Goal: Transaction & Acquisition: Purchase product/service

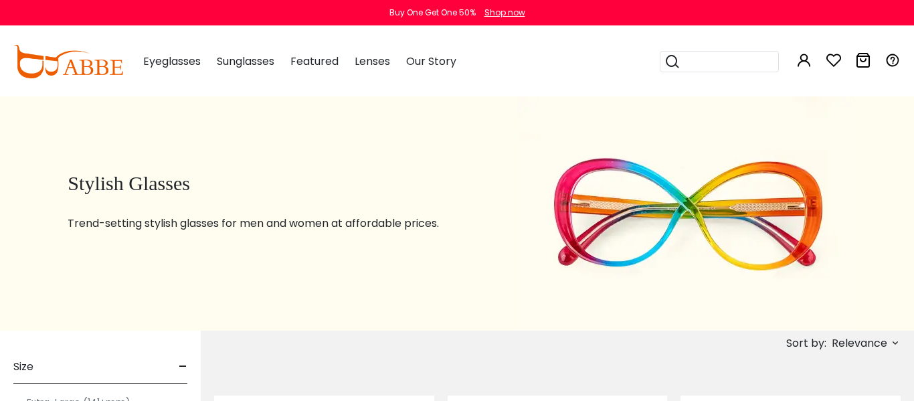
click at [703, 54] on input "search" at bounding box center [727, 62] width 94 height 20
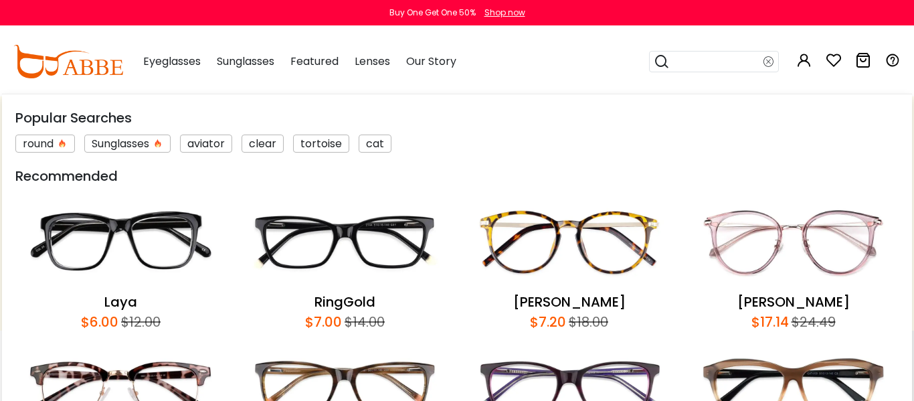
click at [698, 63] on input "search" at bounding box center [717, 62] width 94 height 20
type input "*****"
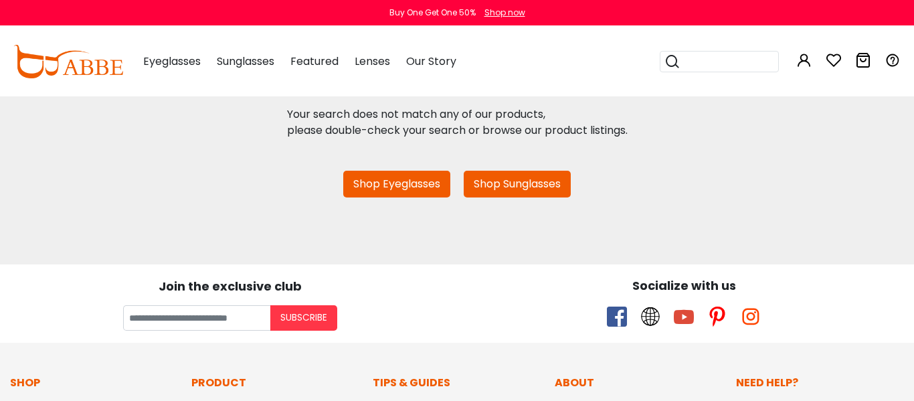
scroll to position [323, 0]
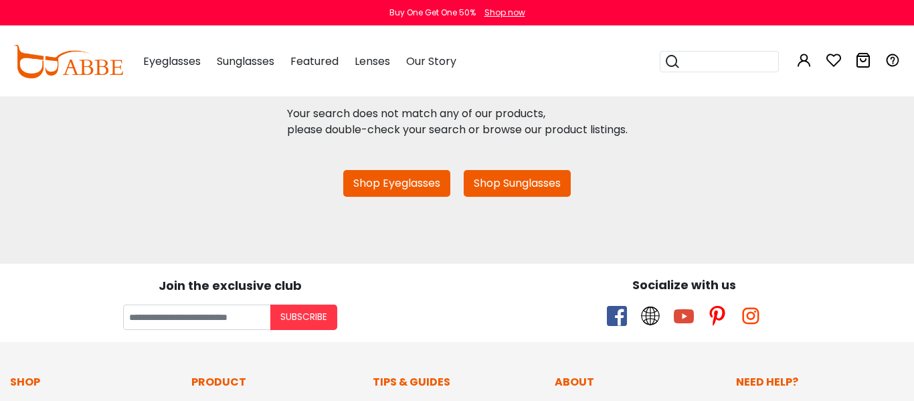
click at [415, 191] on link "Shop Eyeglasses" at bounding box center [396, 183] width 107 height 27
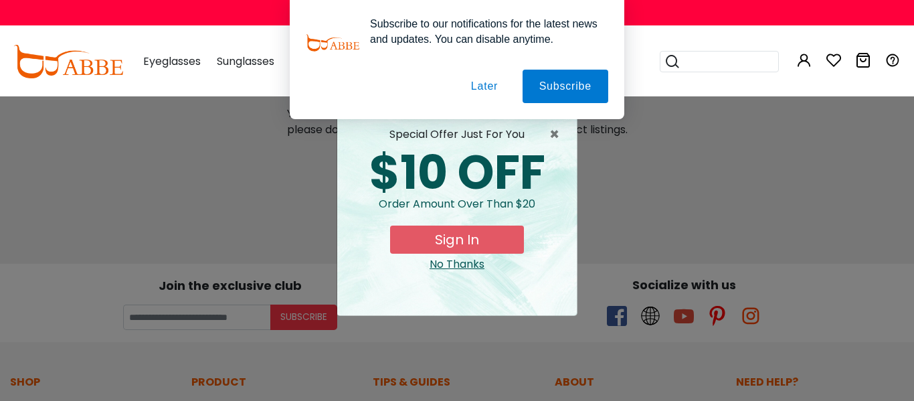
click at [496, 88] on button "Later" at bounding box center [484, 86] width 60 height 33
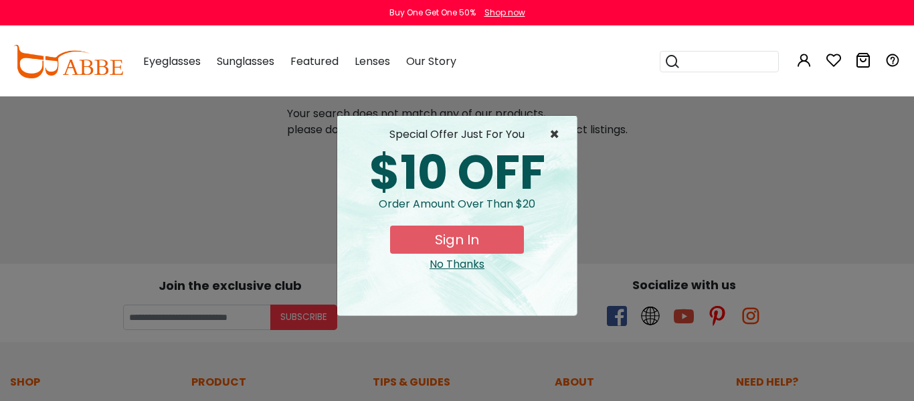
click at [557, 132] on span "×" at bounding box center [557, 134] width 17 height 16
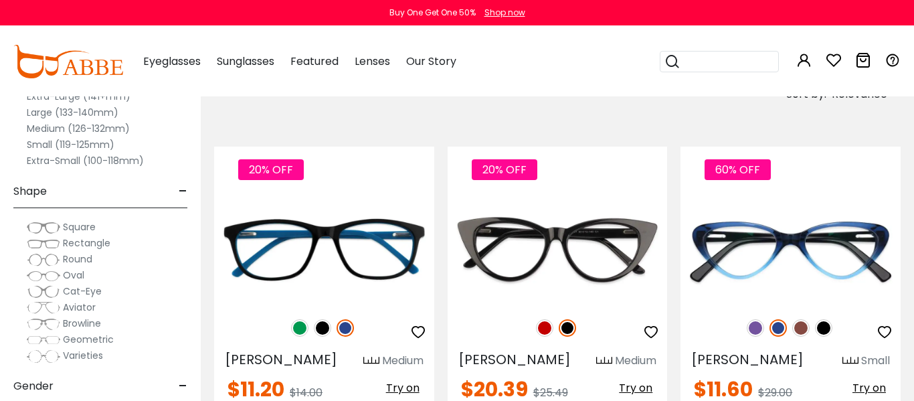
scroll to position [50, 0]
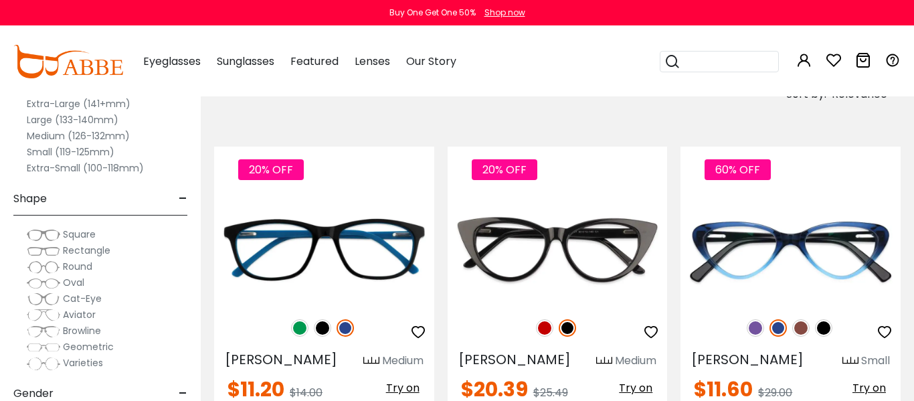
click at [84, 129] on label "Medium (126-132mm)" at bounding box center [78, 136] width 103 height 16
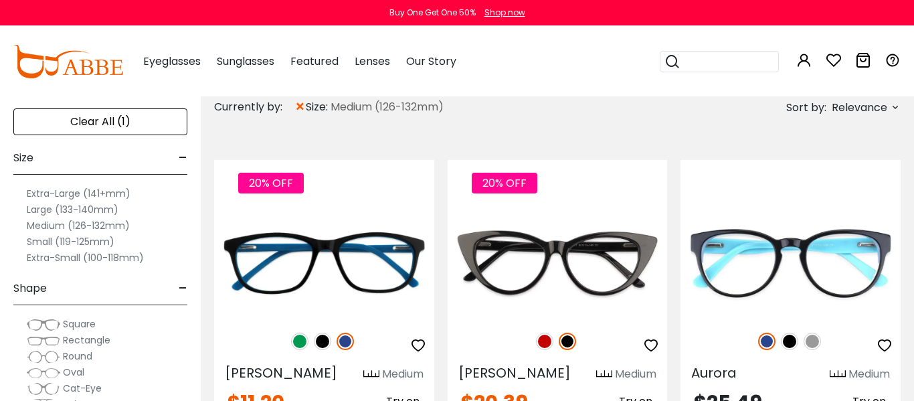
click at [304, 103] on span "×" at bounding box center [299, 107] width 11 height 24
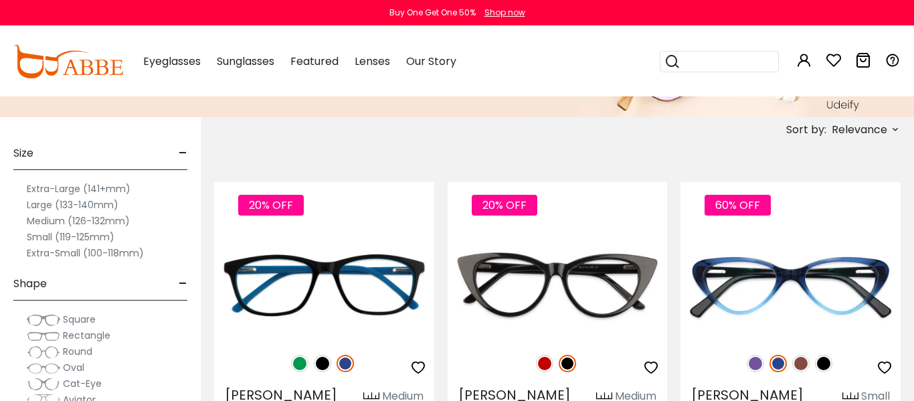
click at [64, 189] on label "Extra-Large (141+mm)" at bounding box center [79, 189] width 104 height 16
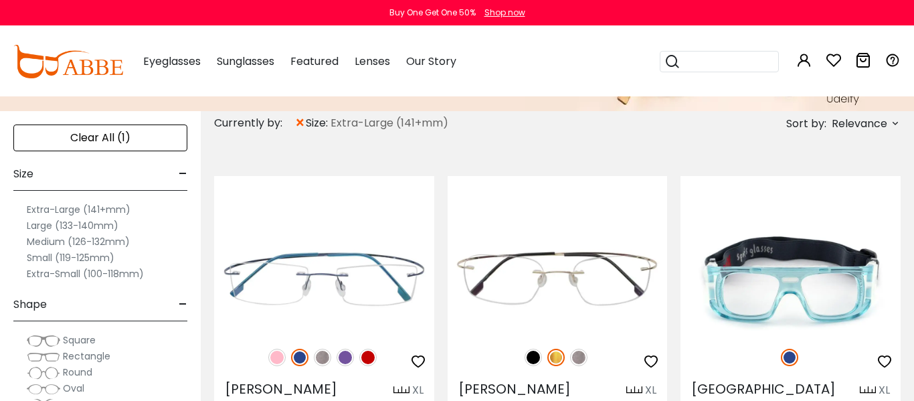
scroll to position [221, 0]
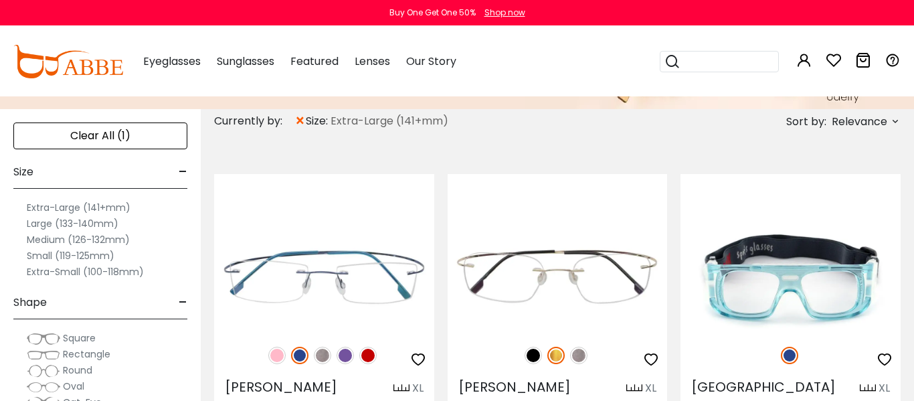
click at [72, 223] on label "Large (133-140mm)" at bounding box center [73, 223] width 92 height 16
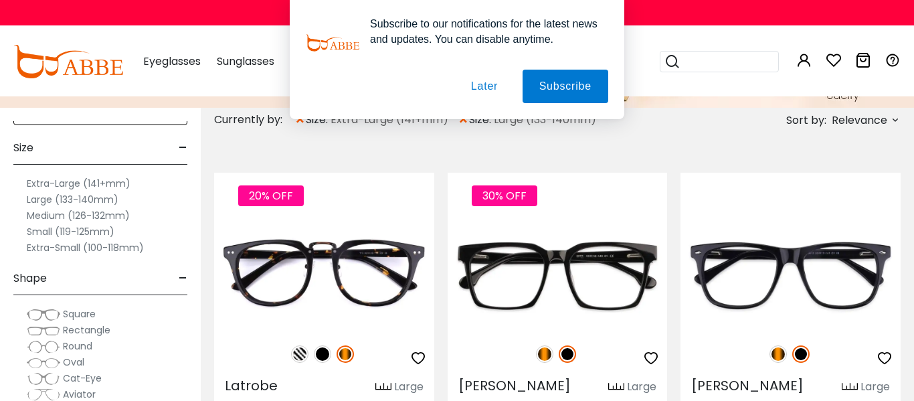
scroll to position [25, 0]
click at [492, 84] on button "Later" at bounding box center [484, 86] width 60 height 33
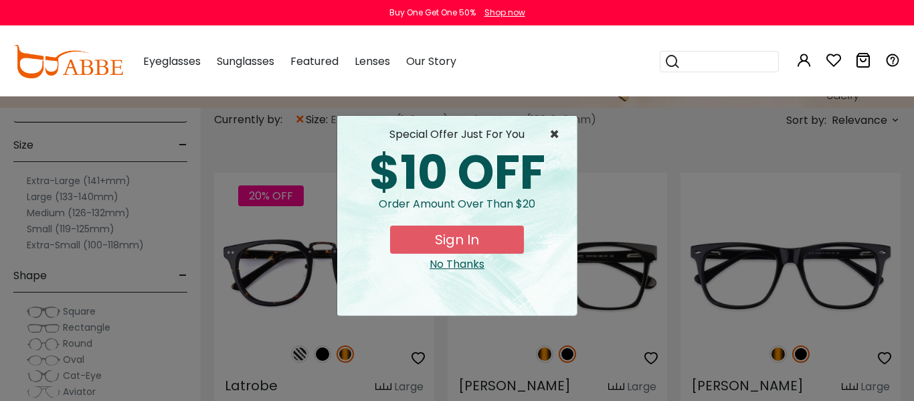
click at [555, 134] on span "×" at bounding box center [557, 134] width 17 height 16
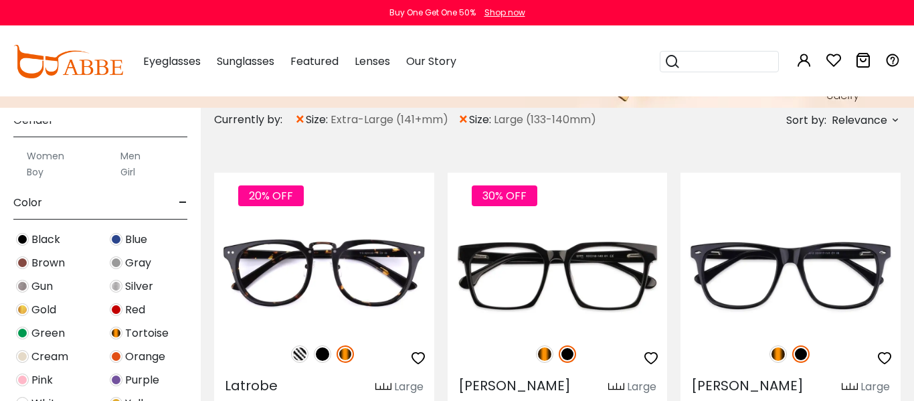
scroll to position [377, 0]
click at [45, 153] on label "Women" at bounding box center [45, 154] width 37 height 16
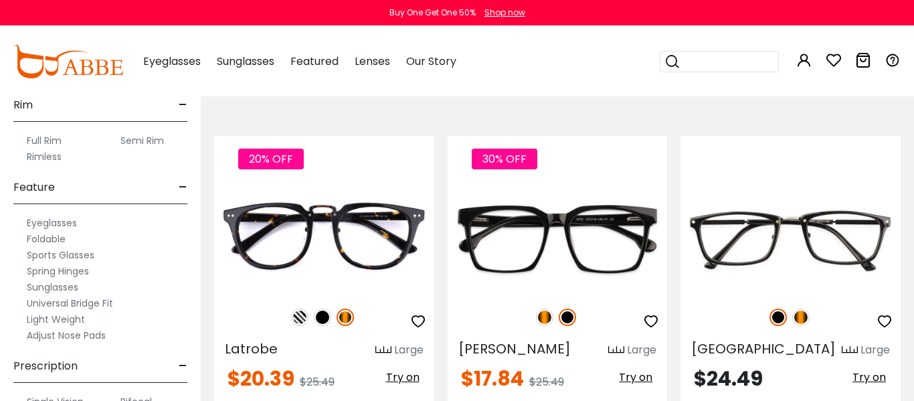
scroll to position [796, 0]
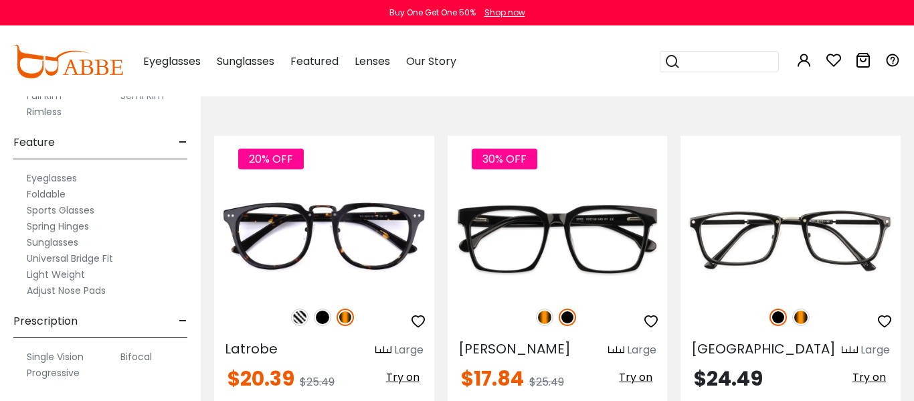
click at [66, 291] on label "Adjust Nose Pads" at bounding box center [66, 290] width 79 height 16
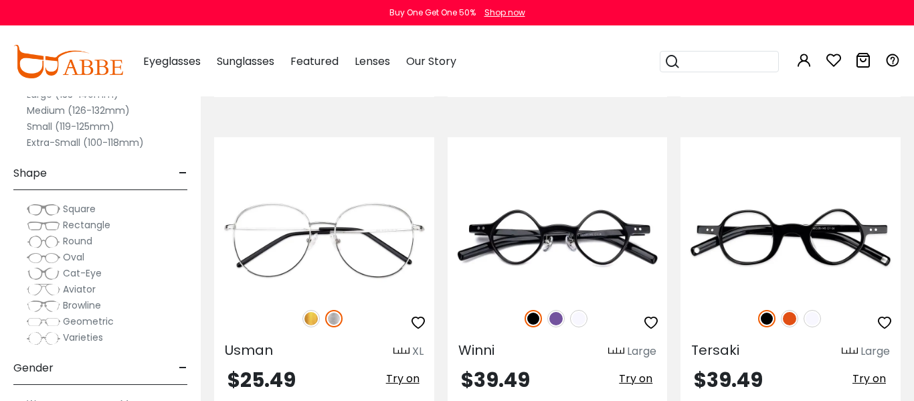
scroll to position [5490, 0]
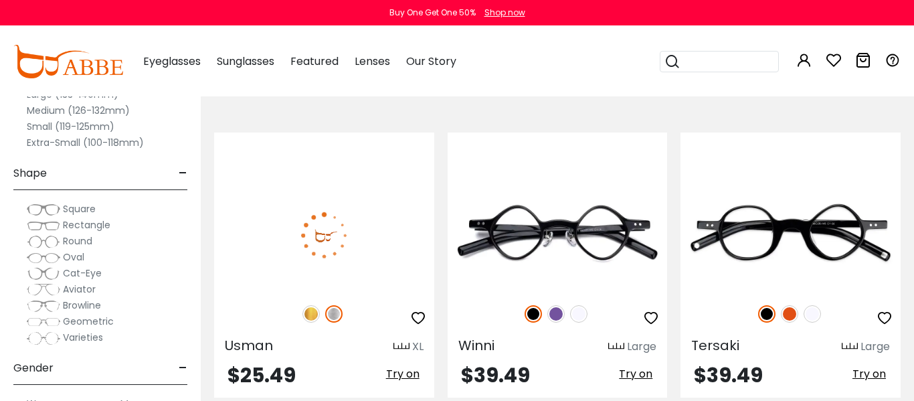
click at [312, 315] on img at bounding box center [310, 313] width 17 height 17
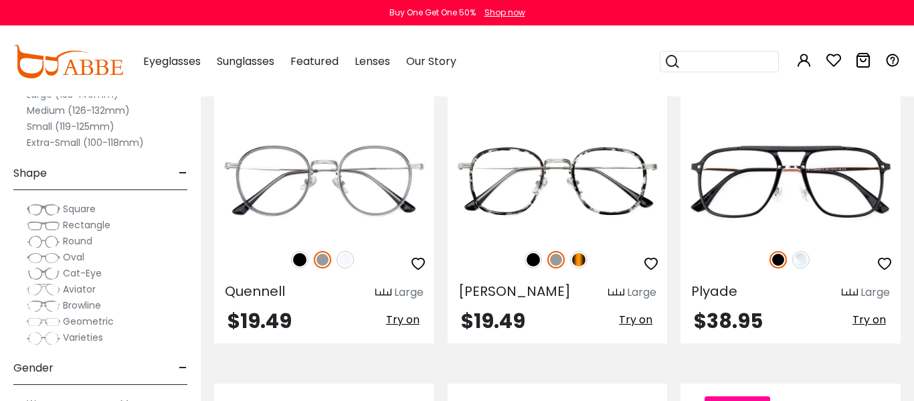
scroll to position [5851, 0]
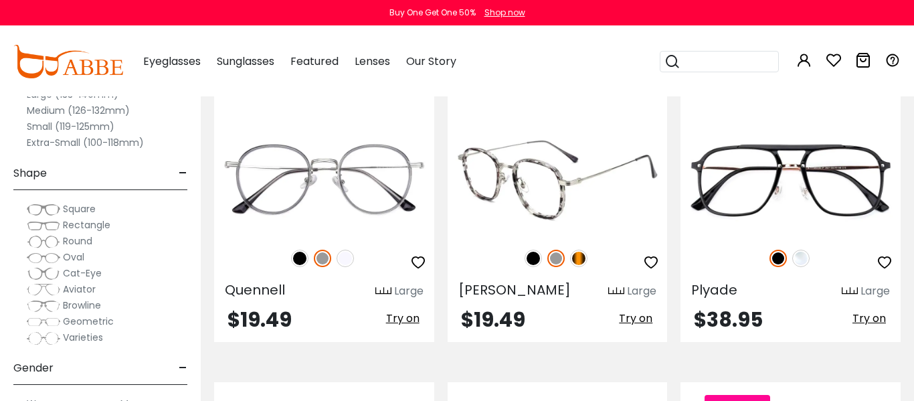
click at [581, 263] on img at bounding box center [578, 258] width 17 height 17
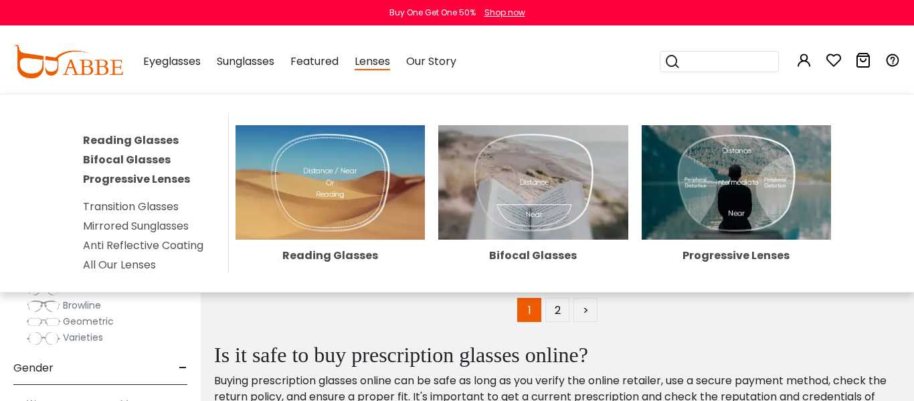
scroll to position [6251, 0]
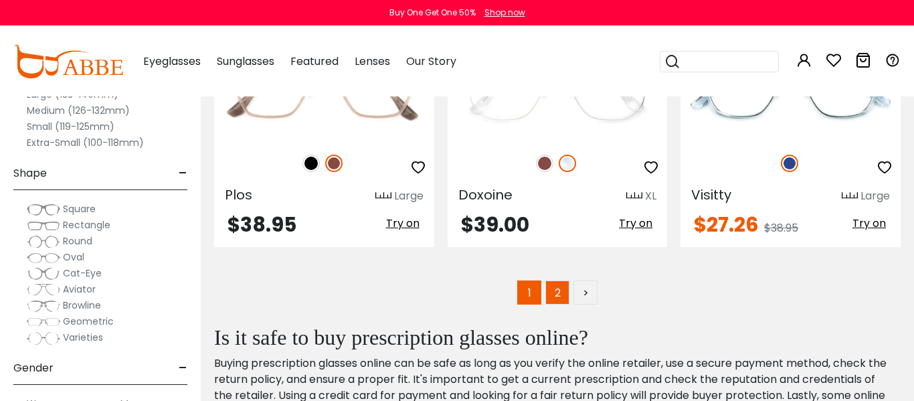
click at [559, 293] on link "2" at bounding box center [557, 292] width 24 height 24
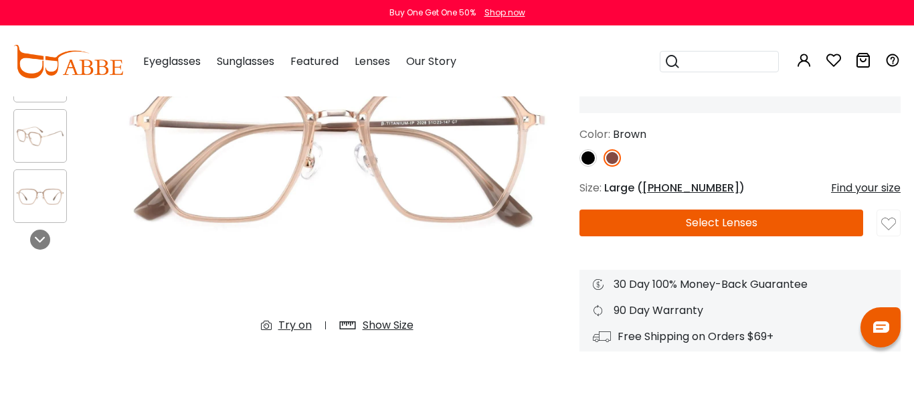
scroll to position [197, 0]
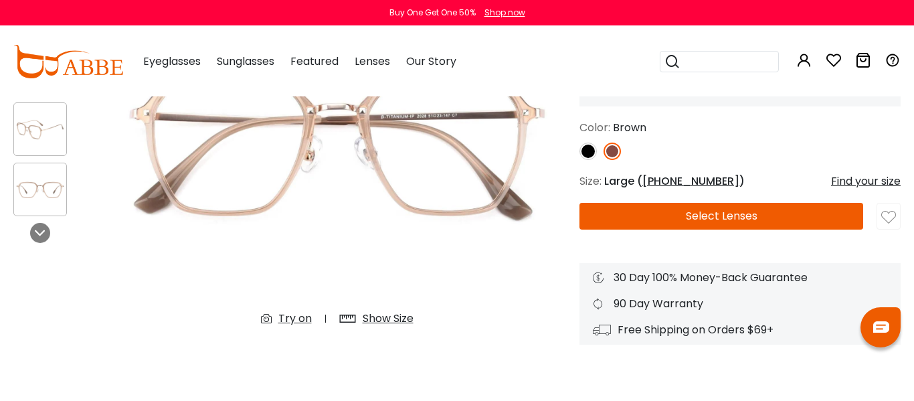
click at [385, 314] on div "Show Size" at bounding box center [388, 318] width 51 height 16
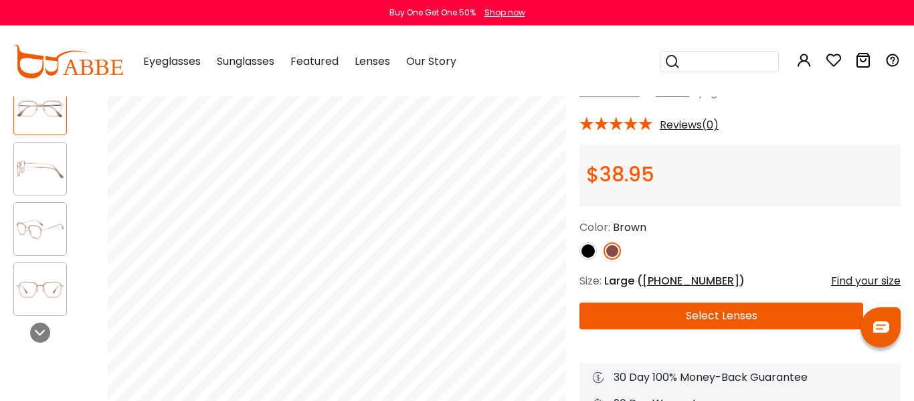
scroll to position [92, 0]
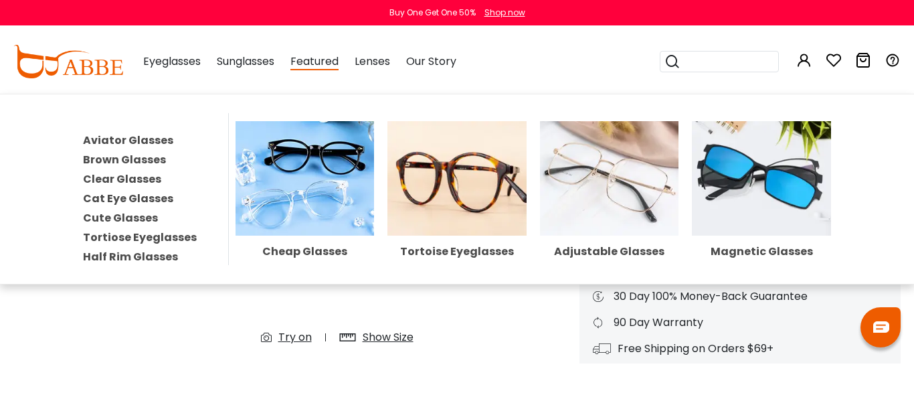
scroll to position [181, 0]
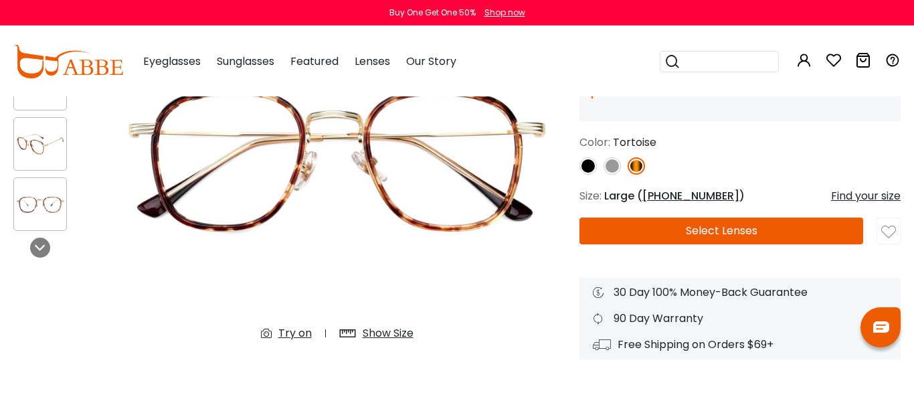
click at [383, 335] on div "Show Size" at bounding box center [388, 333] width 51 height 16
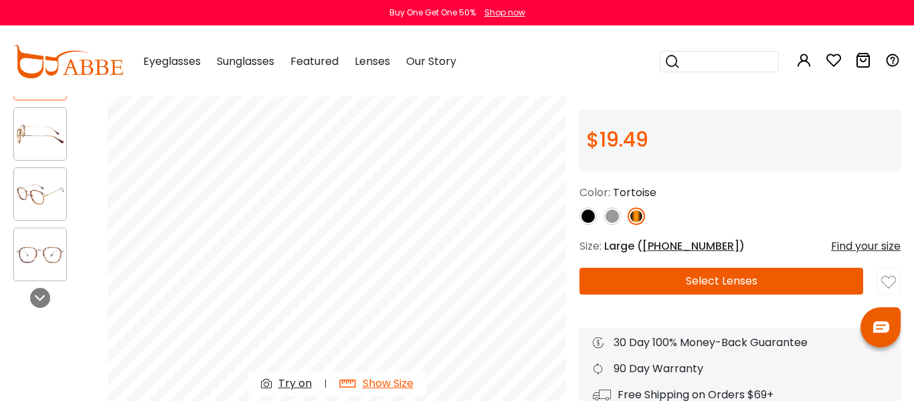
scroll to position [130, 0]
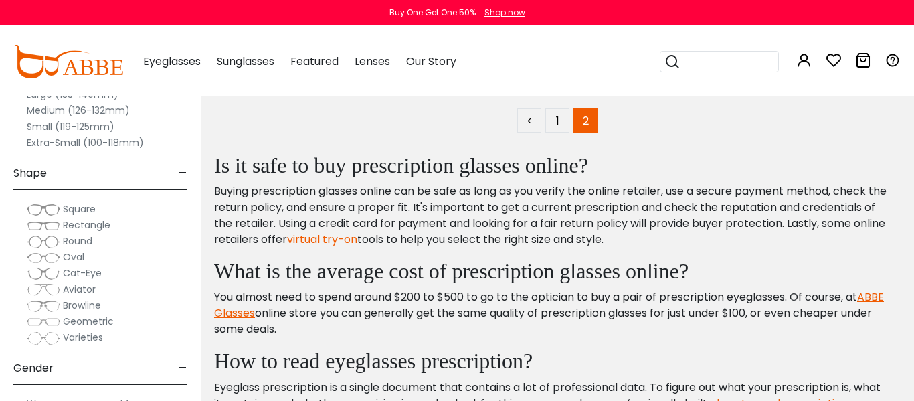
scroll to position [4579, 0]
